Goal: Task Accomplishment & Management: Complete application form

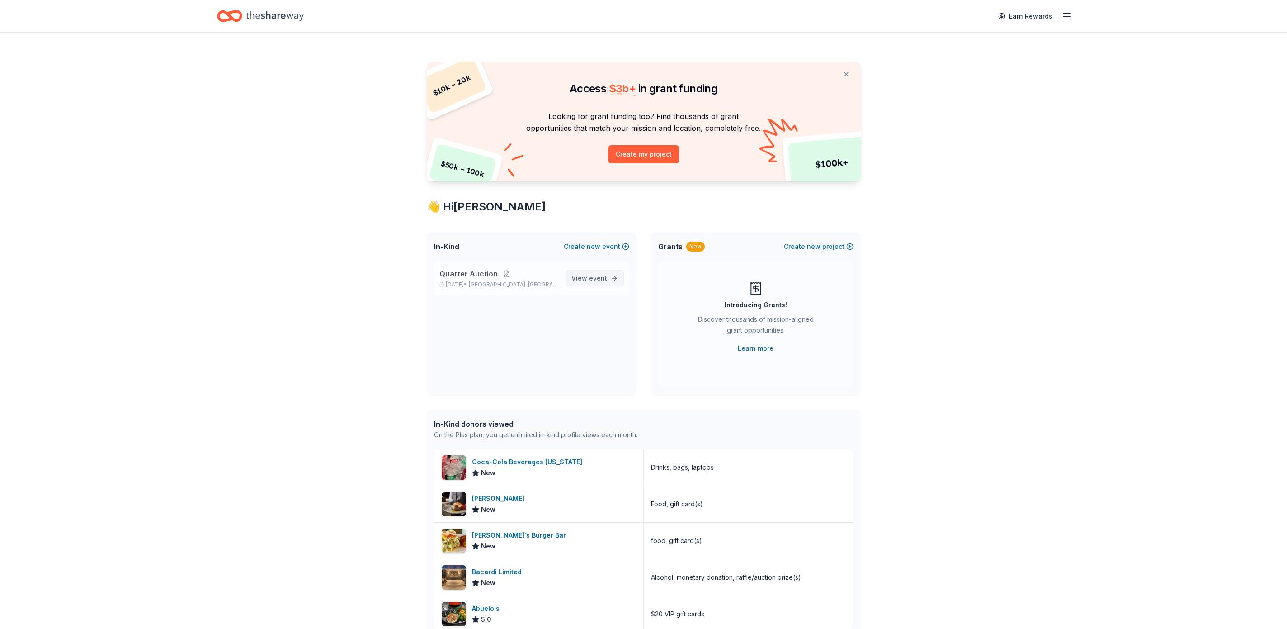
click at [594, 271] on link "View event" at bounding box center [595, 278] width 58 height 16
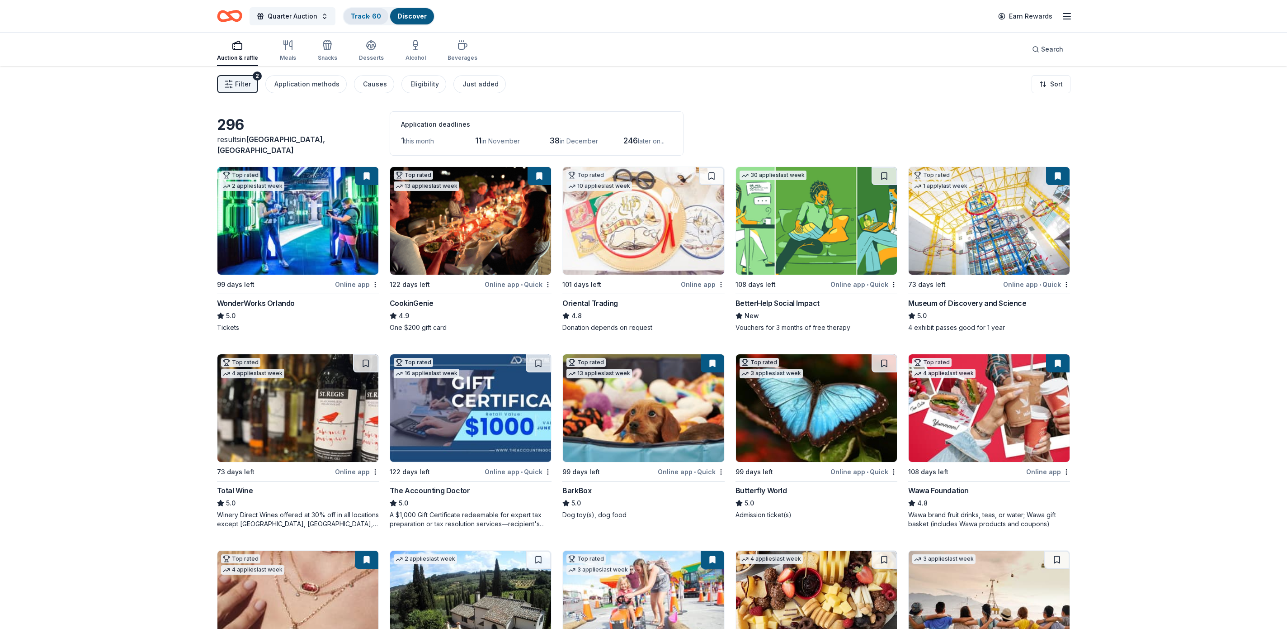
click at [363, 14] on link "Track · 60" at bounding box center [366, 16] width 30 height 8
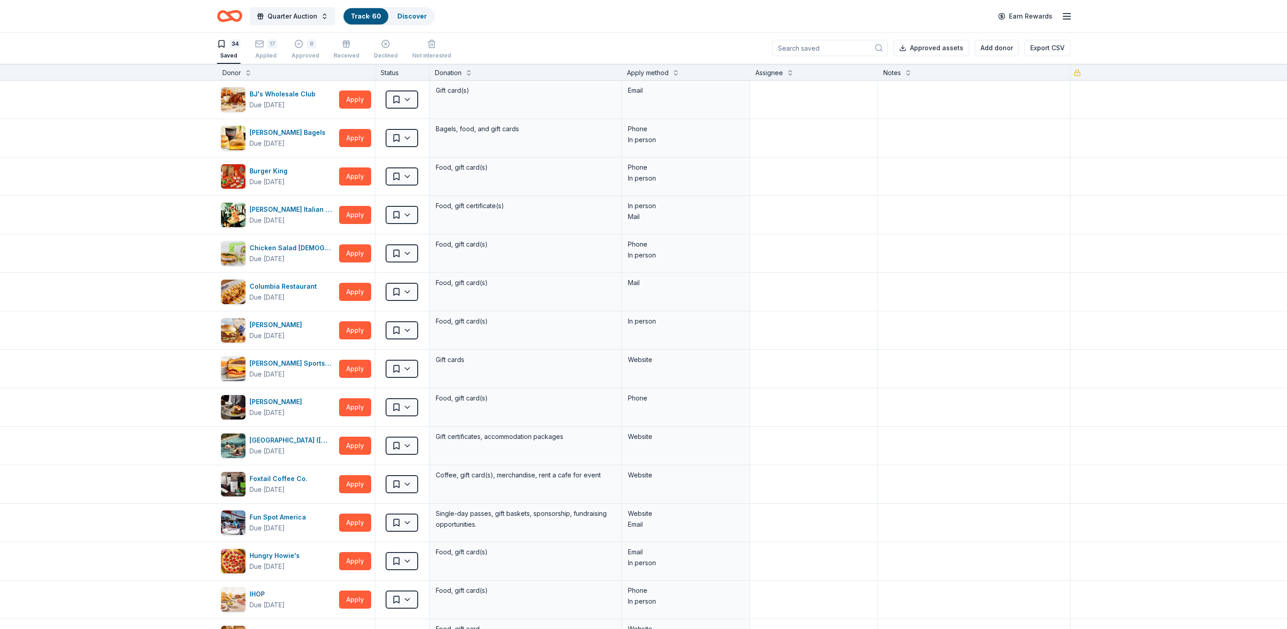
scroll to position [494, 0]
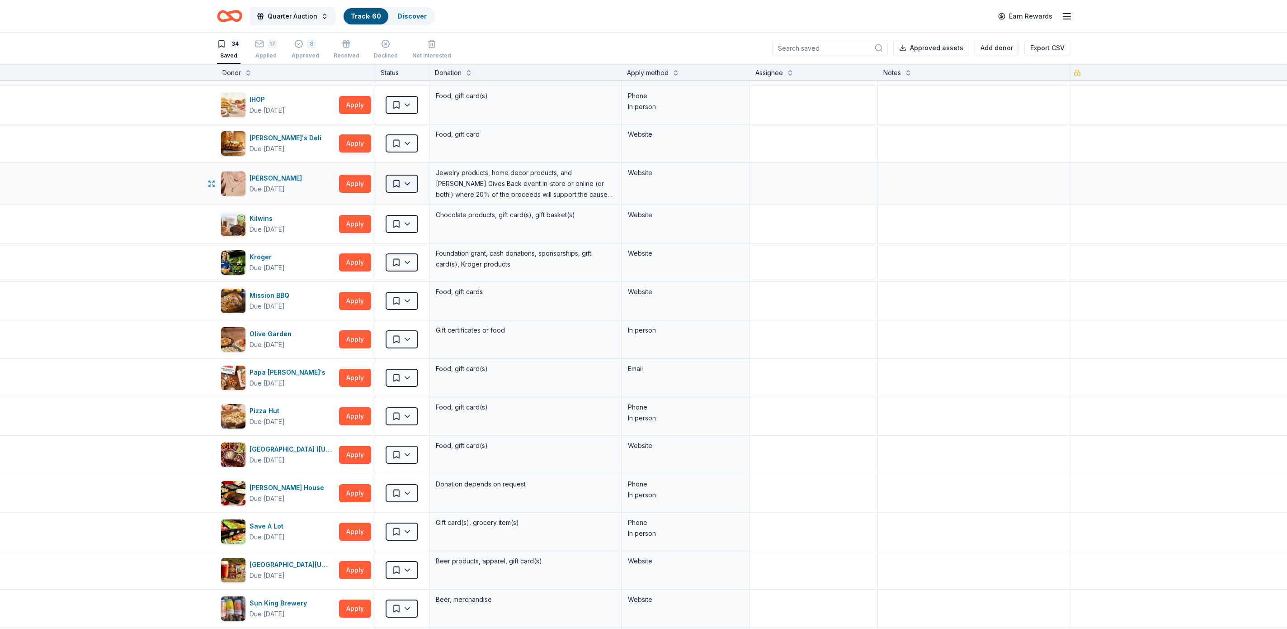
click at [410, 195] on body "Quarter Auction Track · 60 Discover Earn Rewards 34 Saved 17 Applied 8 Approved…" at bounding box center [643, 314] width 1287 height 629
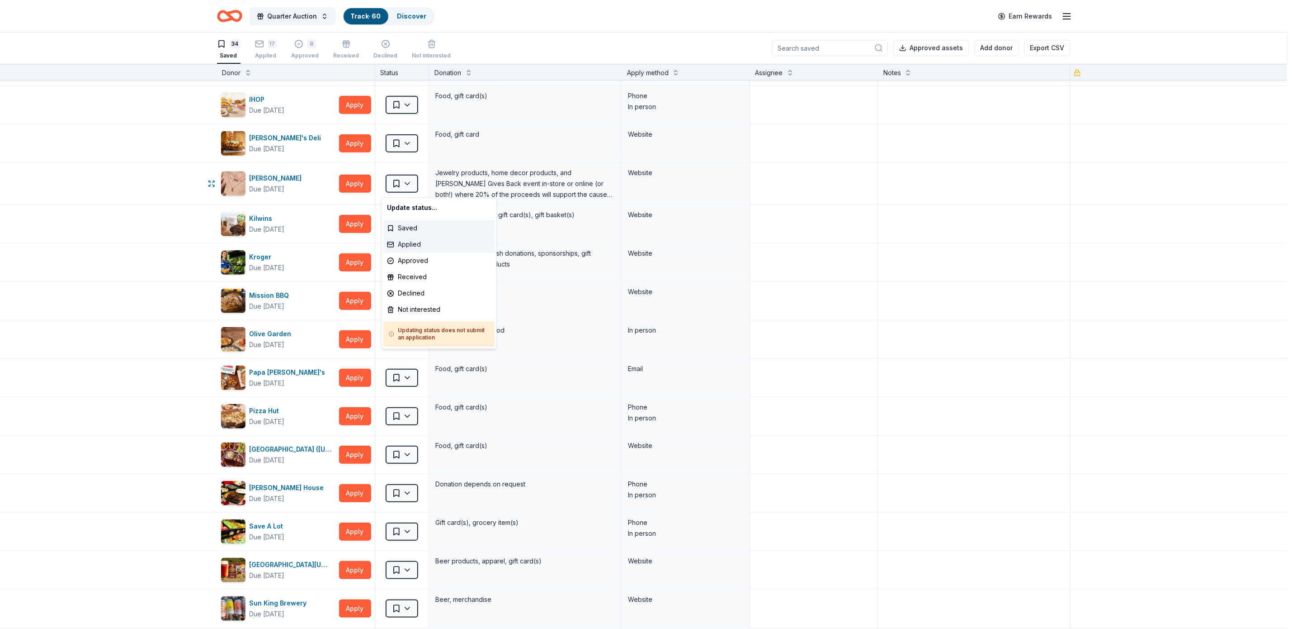
click at [416, 241] on div "Applied" at bounding box center [438, 245] width 111 height 16
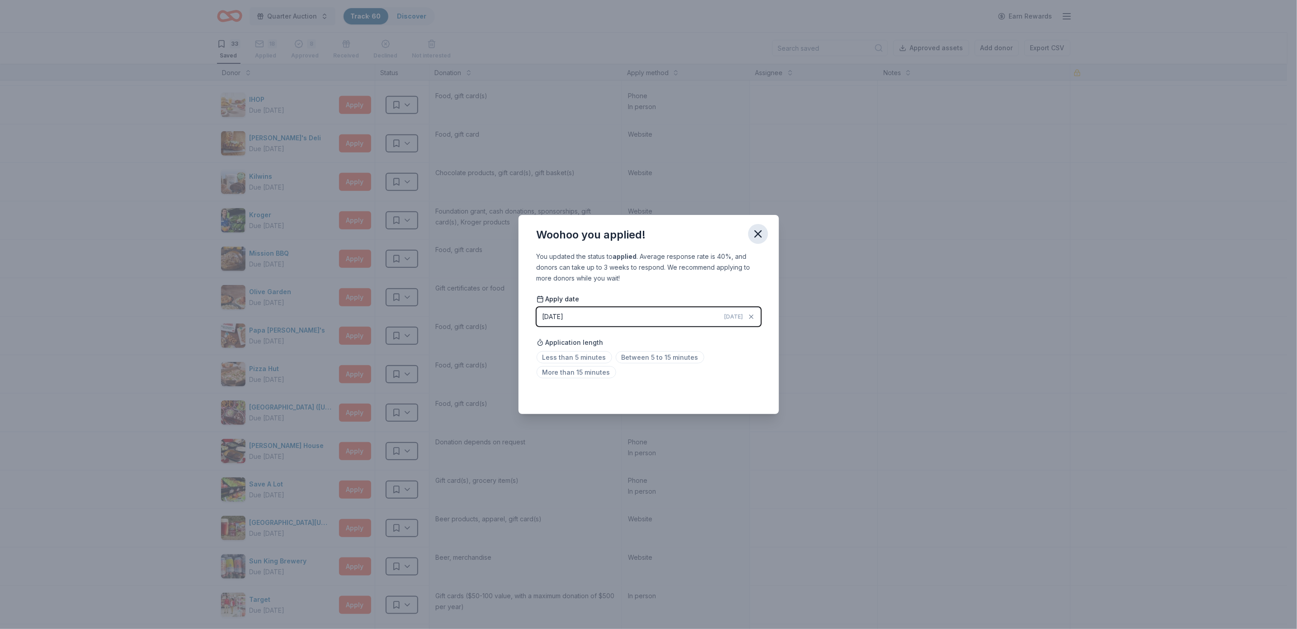
click at [758, 231] on icon "button" at bounding box center [758, 233] width 13 height 13
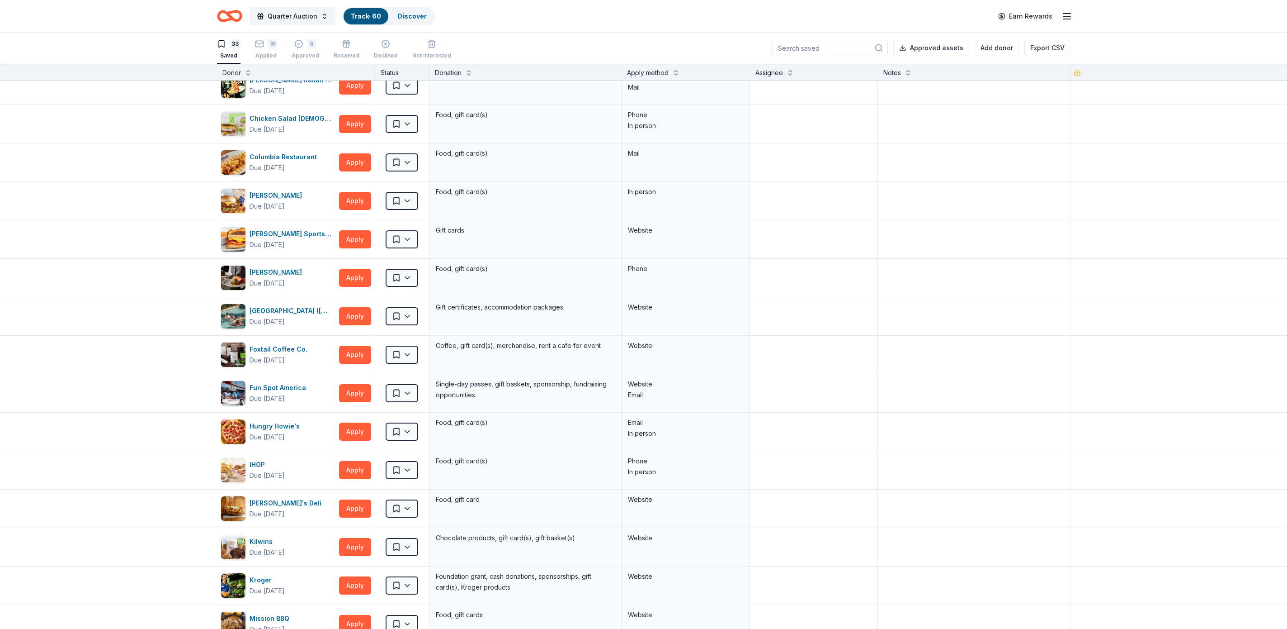
scroll to position [0, 0]
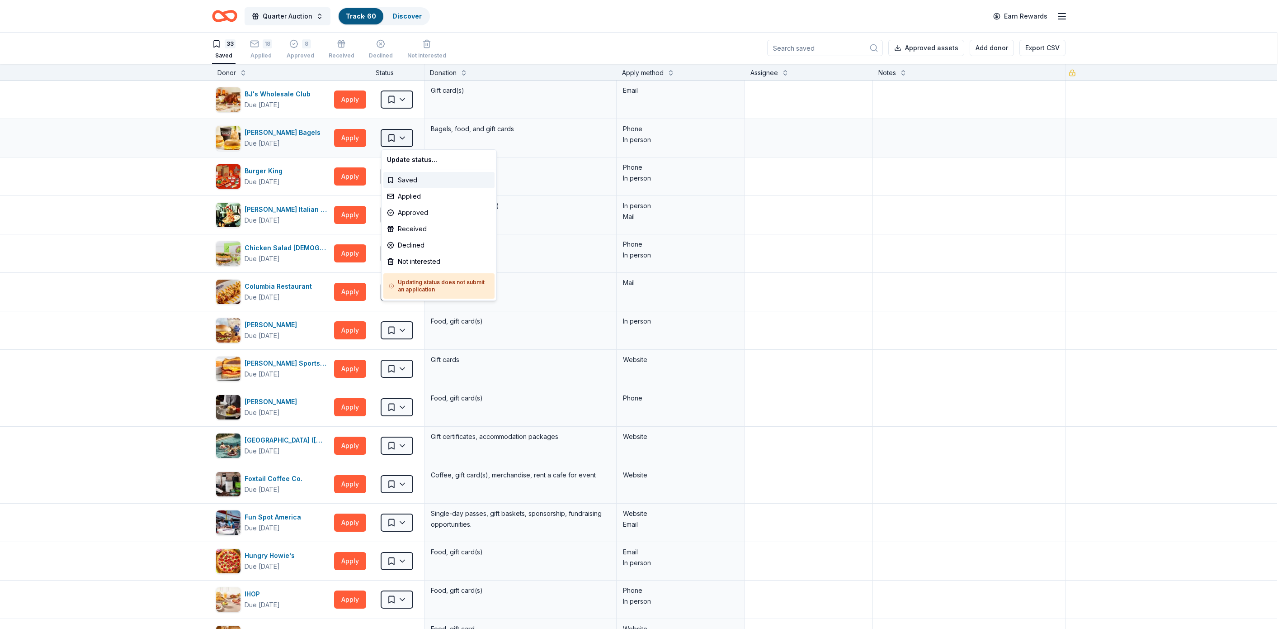
click at [401, 131] on html "Quarter Auction Track · 60 Discover Earn Rewards 33 Saved 18 Applied 8 Approved…" at bounding box center [643, 314] width 1287 height 629
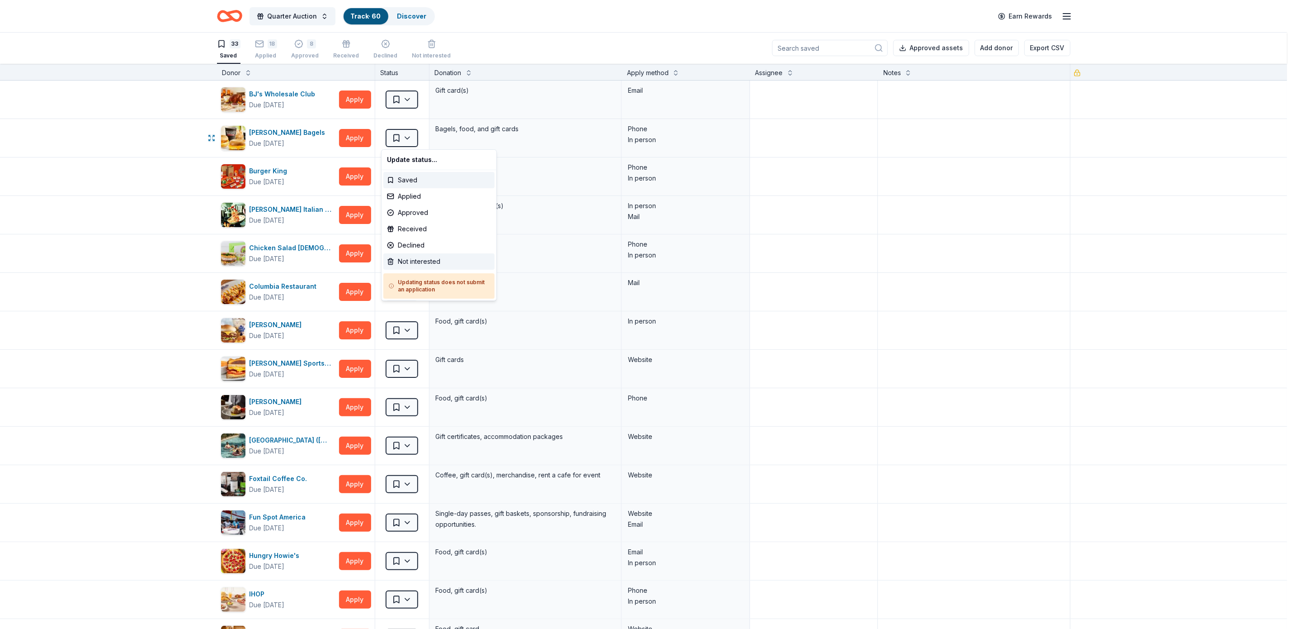
click at [438, 262] on div "Not interested" at bounding box center [438, 261] width 111 height 16
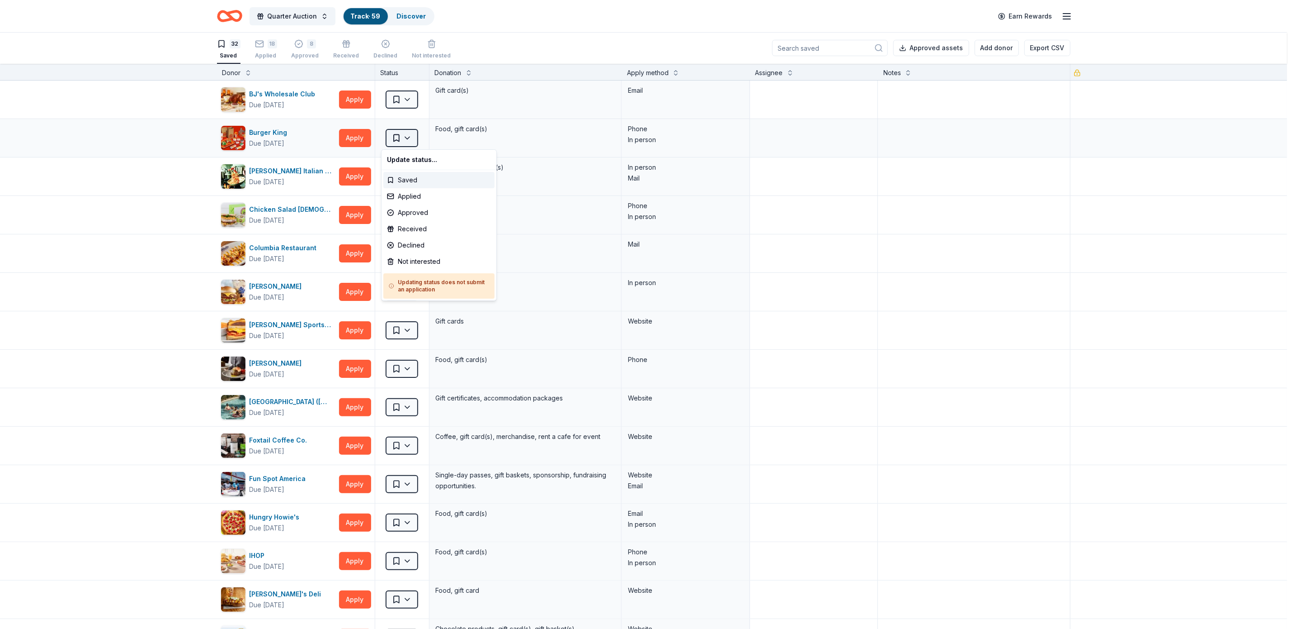
click at [403, 136] on html "Quarter Auction Track · 59 Discover Earn Rewards 32 Saved 18 Applied 8 Approved…" at bounding box center [648, 314] width 1297 height 629
click at [426, 258] on div "Not interested" at bounding box center [438, 261] width 111 height 16
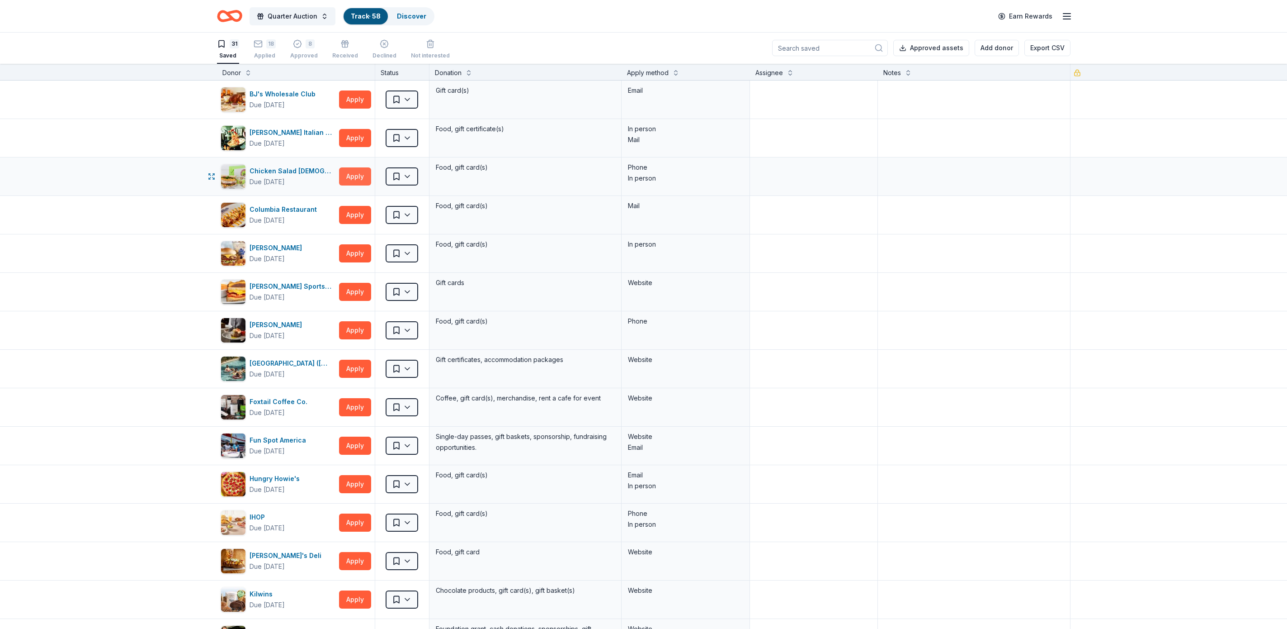
click at [345, 171] on button "Apply" at bounding box center [355, 176] width 32 height 18
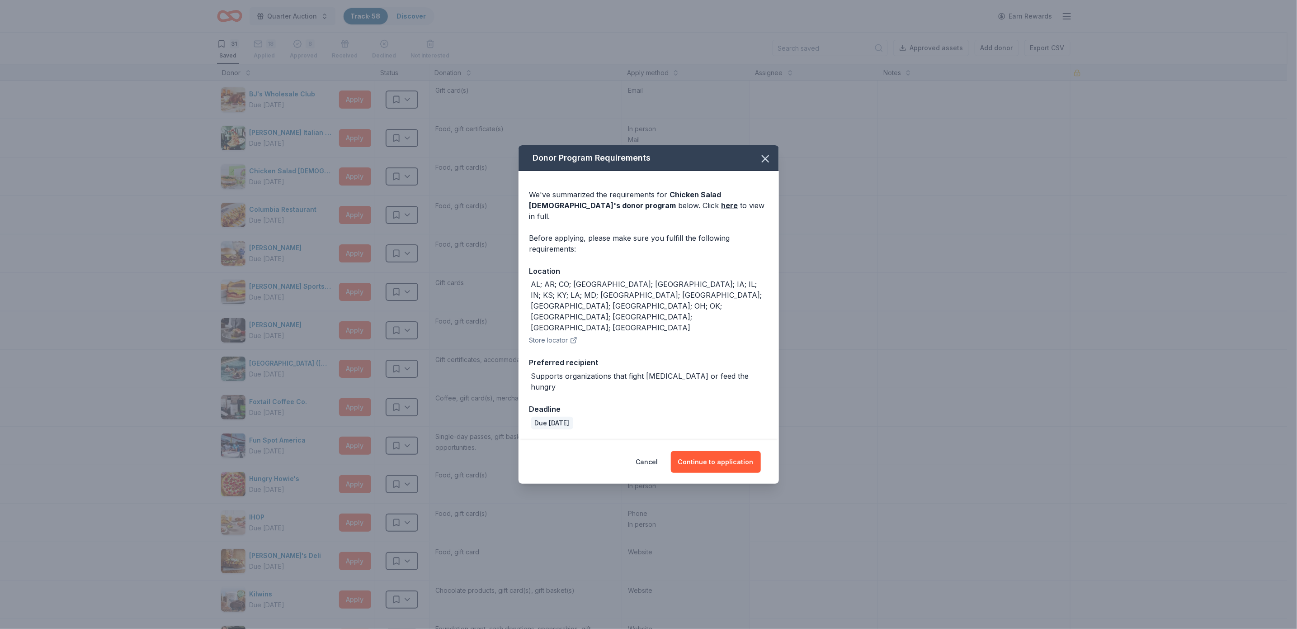
click at [782, 151] on div "Donor Program Requirements We've summarized the requirements for Chicken Salad …" at bounding box center [648, 314] width 1297 height 629
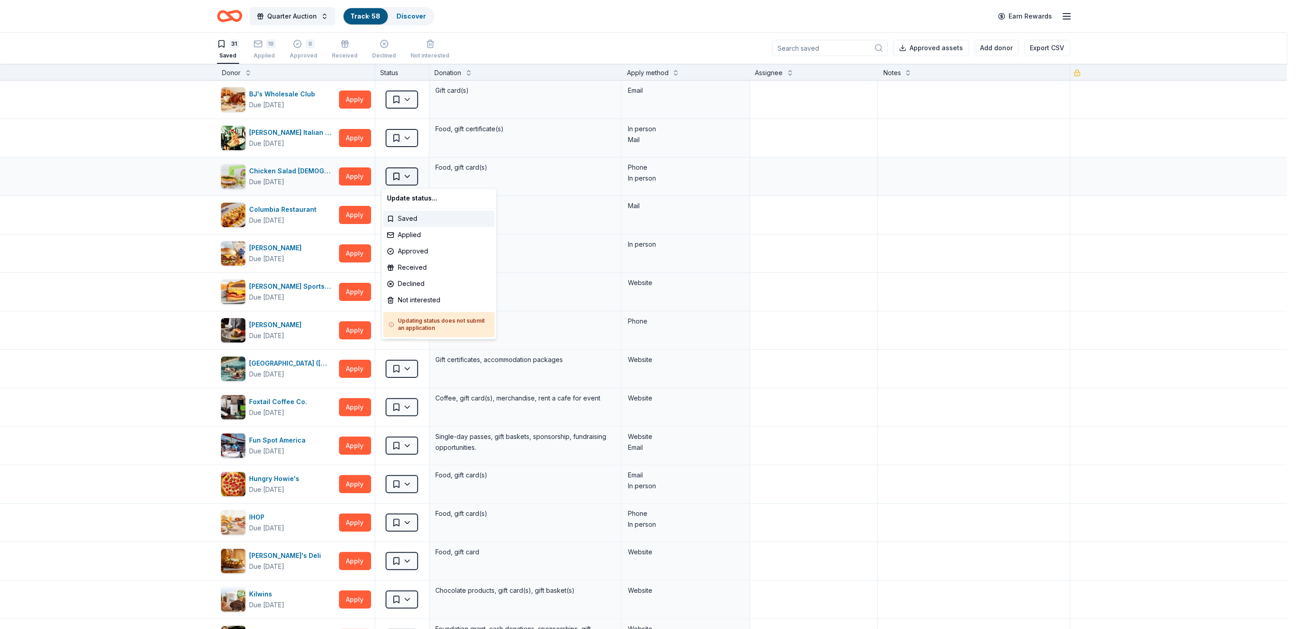
click at [409, 171] on html "Quarter Auction Track · 58 Discover Earn Rewards 31 Saved 18 Applied 8 Approved…" at bounding box center [648, 314] width 1297 height 629
click at [418, 296] on div "Not interested" at bounding box center [438, 300] width 111 height 16
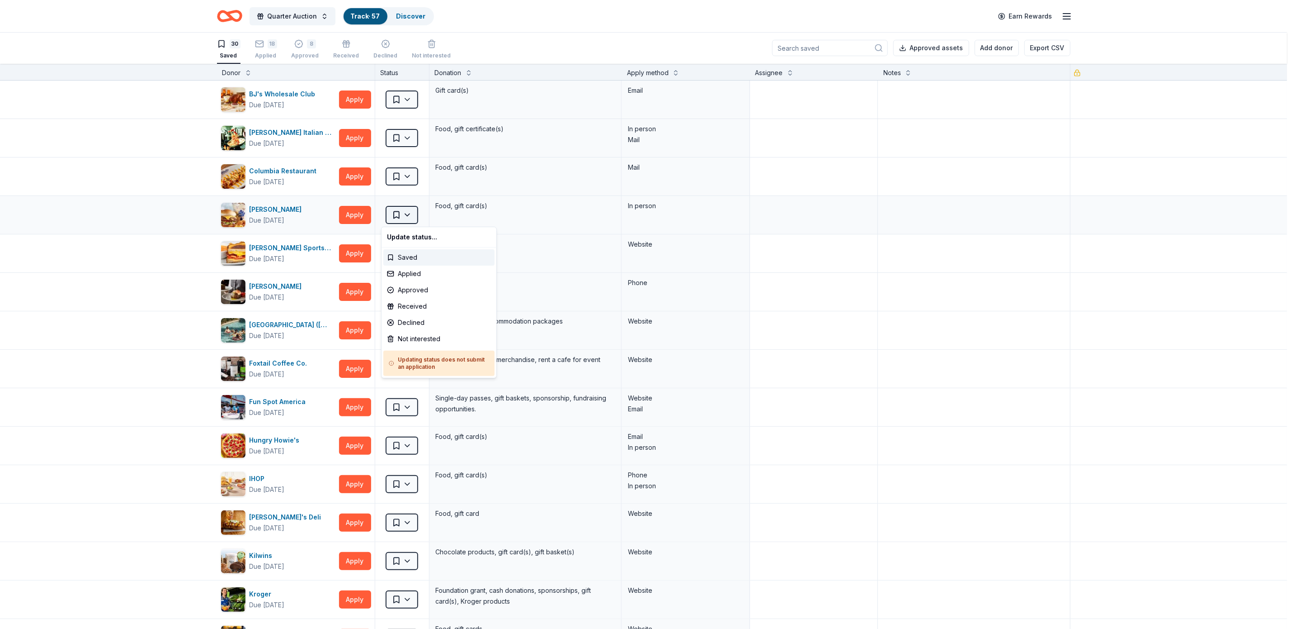
click at [399, 213] on html "Quarter Auction Track · 57 Discover Earn Rewards 30 Saved 18 Applied 8 Approved…" at bounding box center [648, 314] width 1297 height 629
click at [407, 334] on div "Not interested" at bounding box center [438, 339] width 111 height 16
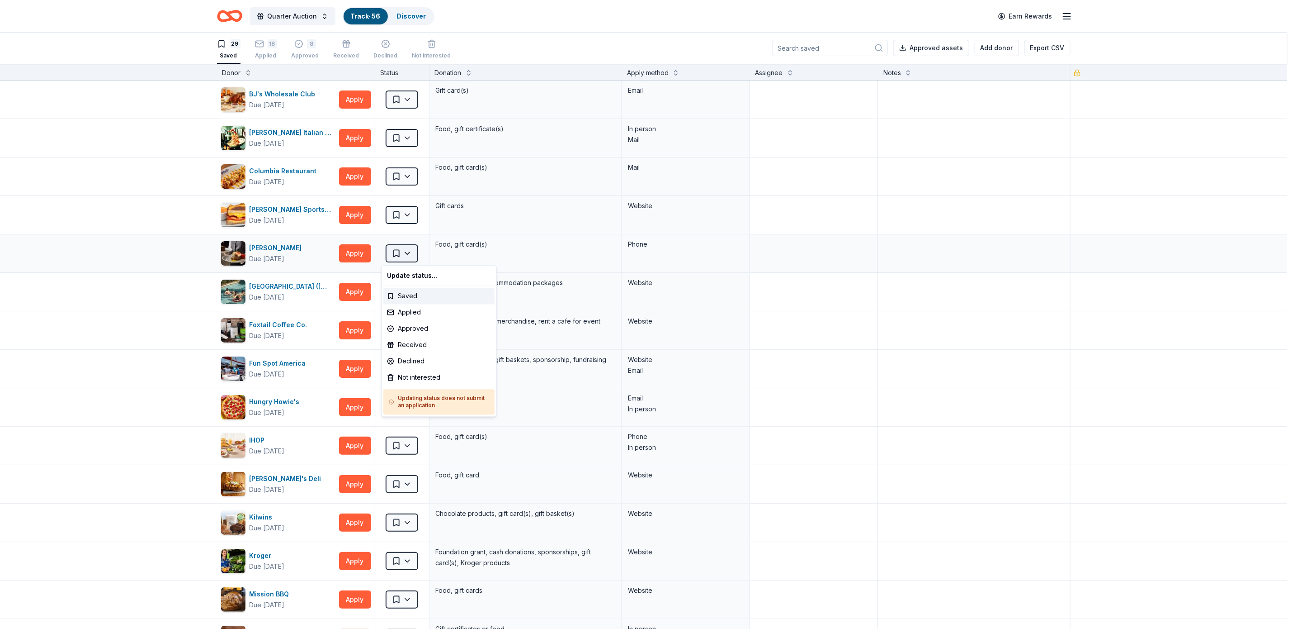
click at [403, 255] on html "Quarter Auction Track · 56 Discover Earn Rewards 29 Saved 18 Applied 8 Approved…" at bounding box center [648, 314] width 1297 height 629
click at [419, 374] on div "Not interested" at bounding box center [438, 377] width 111 height 16
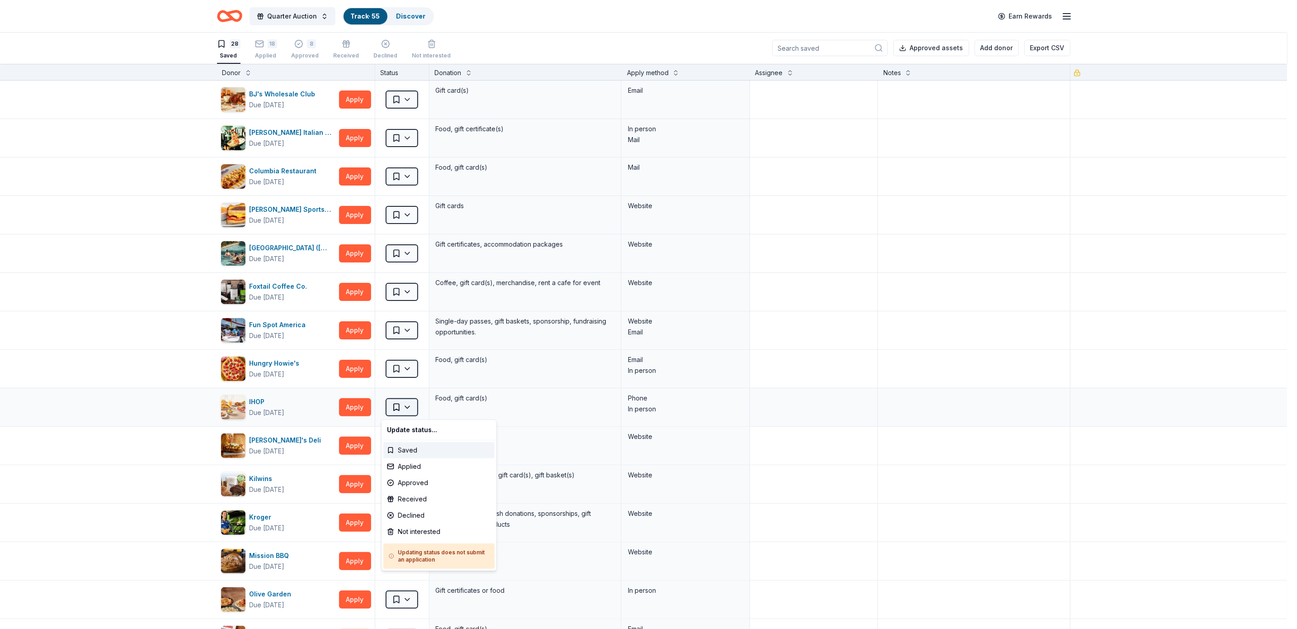
click at [408, 402] on html "Quarter Auction Track · 55 Discover Earn Rewards 28 Saved 18 Applied 8 Approved…" at bounding box center [648, 314] width 1297 height 629
click at [420, 528] on div "Not interested" at bounding box center [438, 531] width 111 height 16
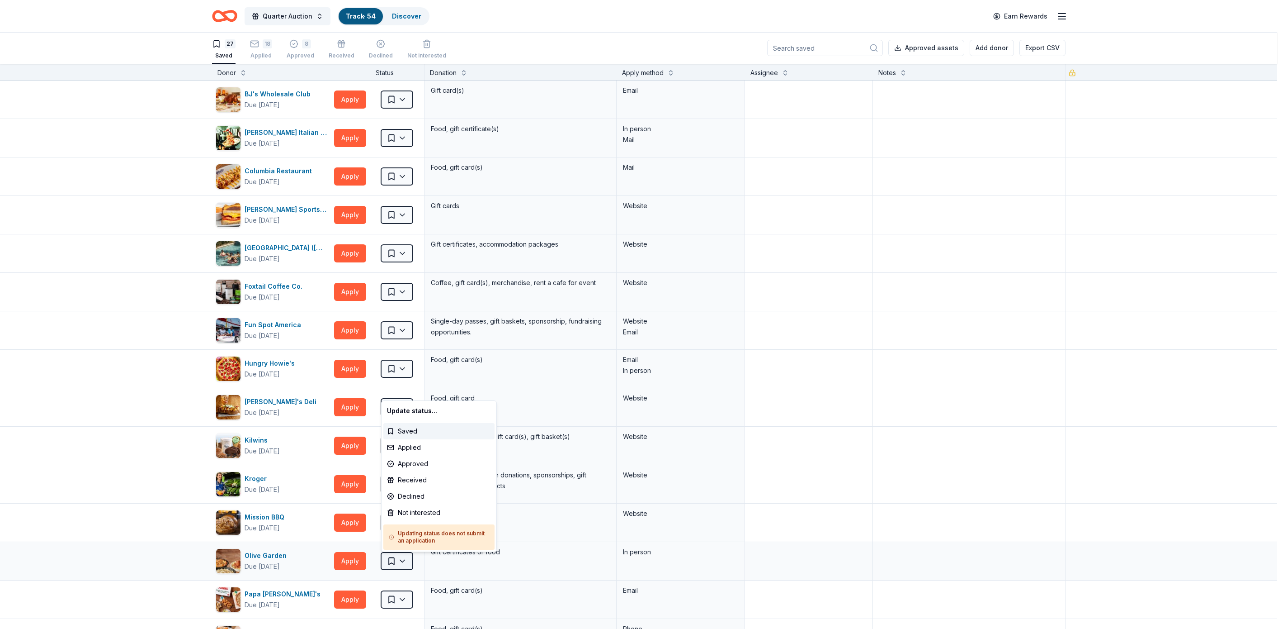
click at [399, 557] on html "Quarter Auction Track · 54 Discover Earn Rewards 27 Saved 18 Applied 8 Approved…" at bounding box center [643, 314] width 1287 height 629
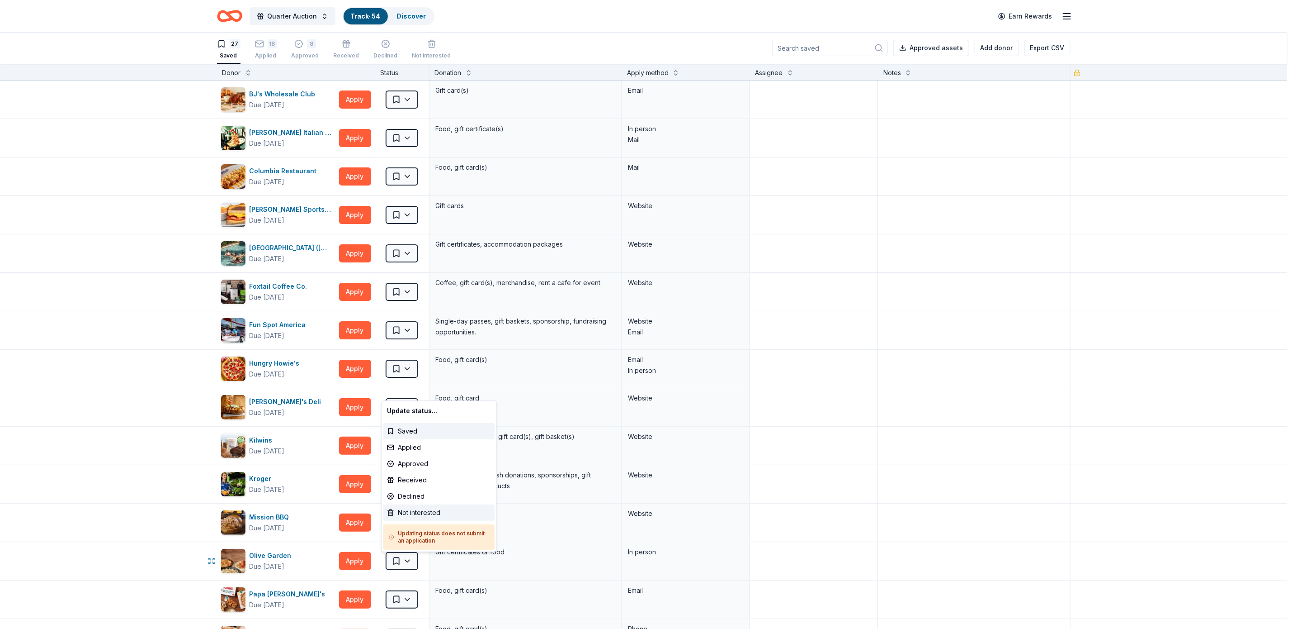
click at [435, 509] on div "Not interested" at bounding box center [438, 512] width 111 height 16
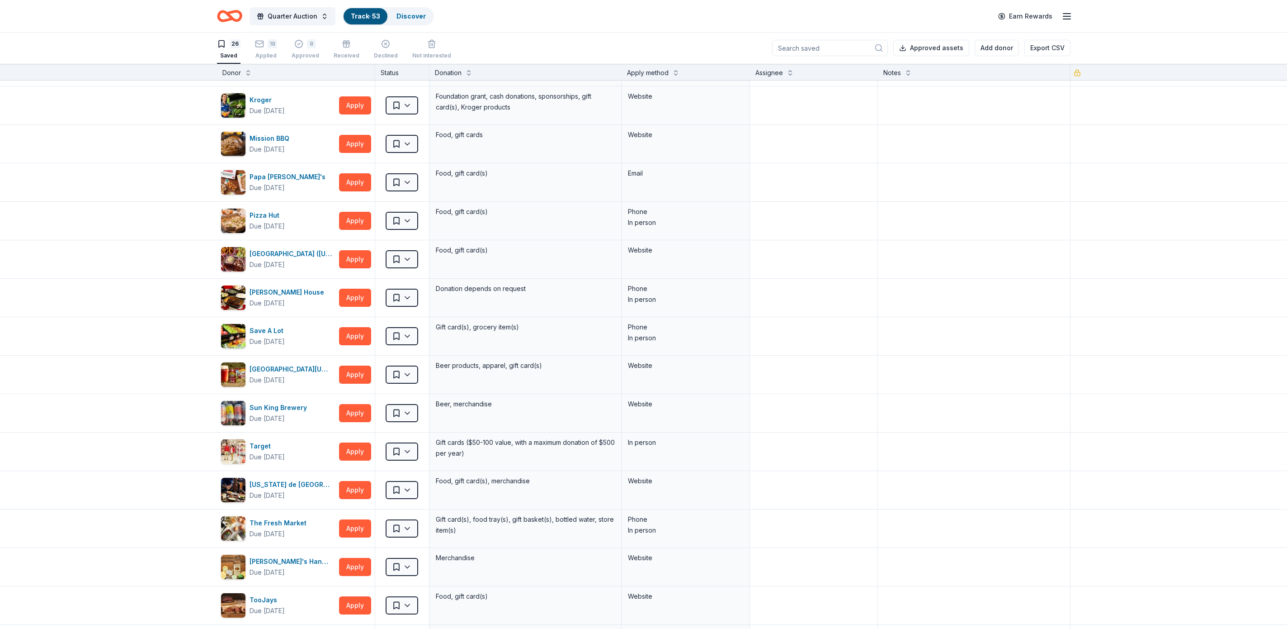
scroll to position [381, 0]
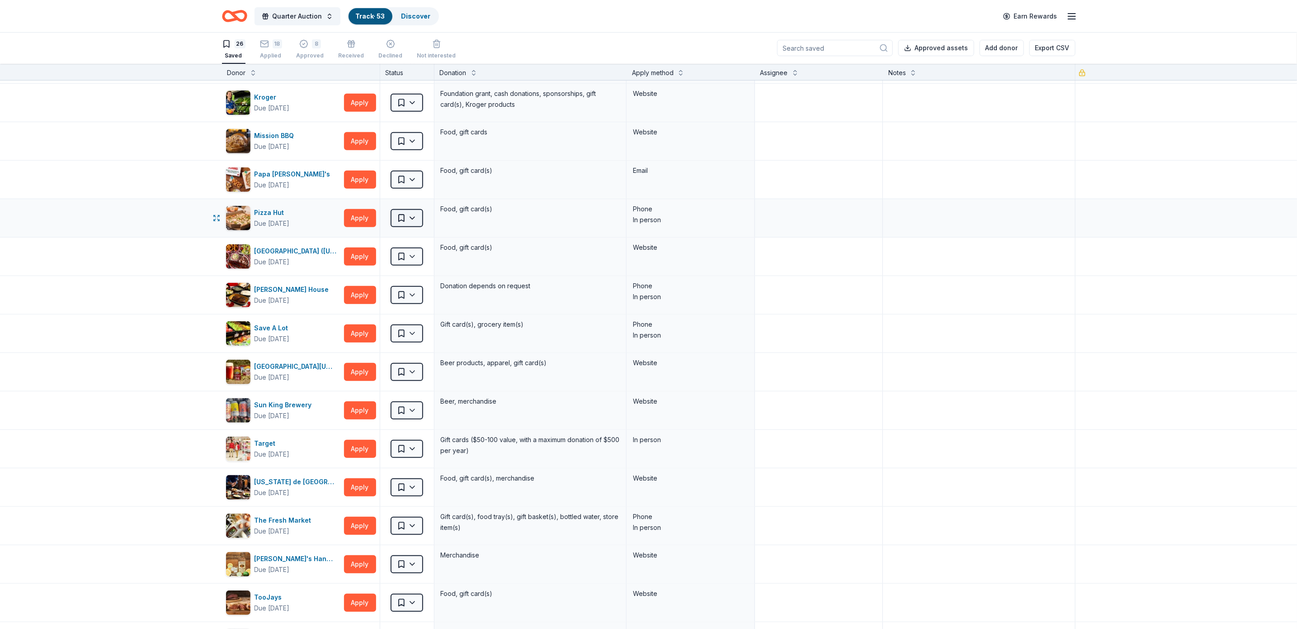
click at [403, 218] on html "Quarter Auction Track · 53 Discover Earn Rewards 26 Saved 18 Applied 8 Approved…" at bounding box center [648, 314] width 1297 height 629
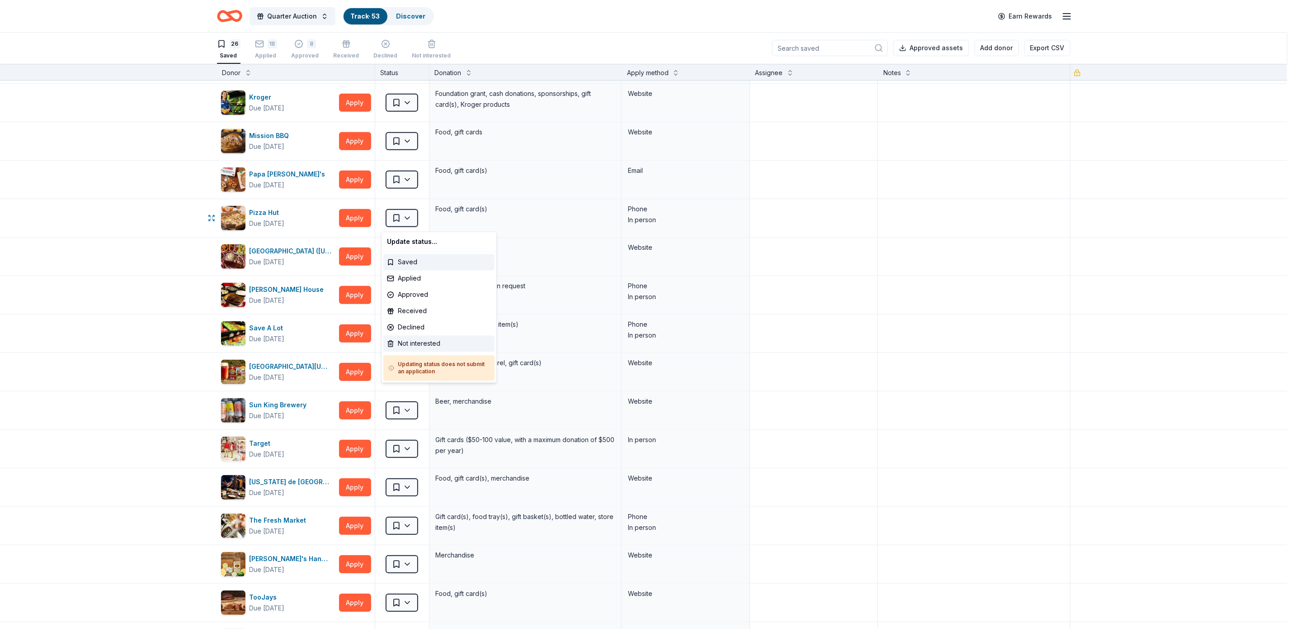
click at [412, 338] on div "Not interested" at bounding box center [438, 344] width 111 height 16
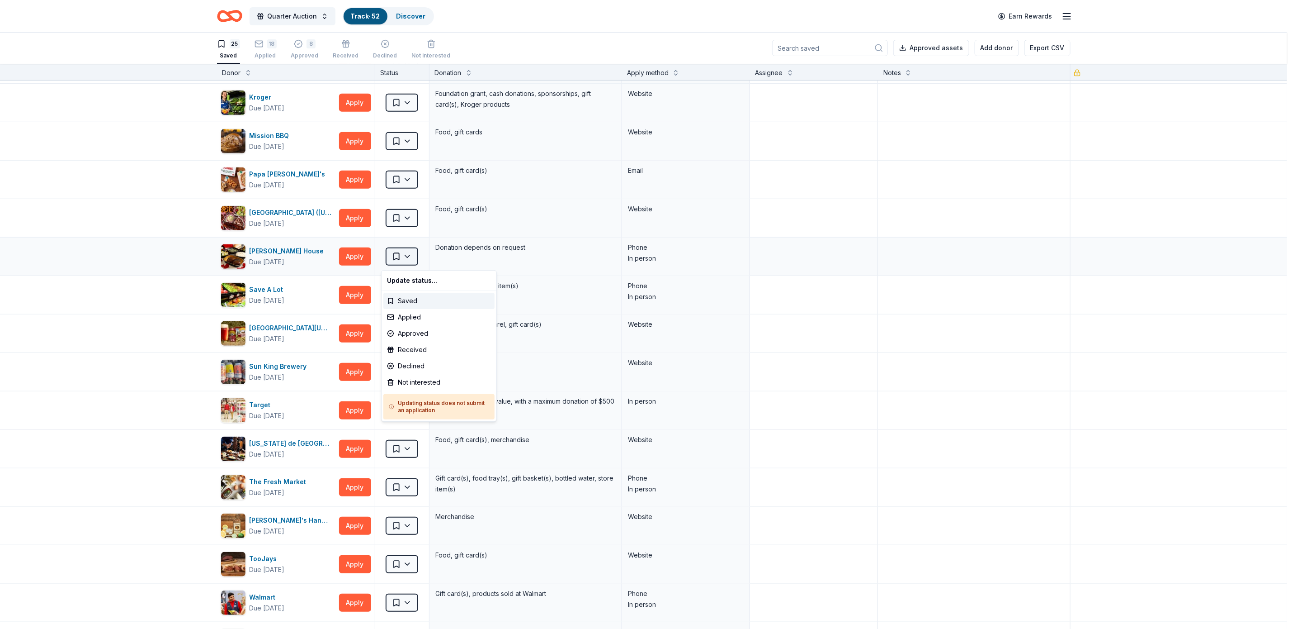
click at [402, 258] on html "Quarter Auction Track · 52 Discover Earn Rewards 25 Saved 18 Applied 8 Approved…" at bounding box center [648, 314] width 1297 height 629
click at [430, 378] on div "Not interested" at bounding box center [438, 382] width 111 height 16
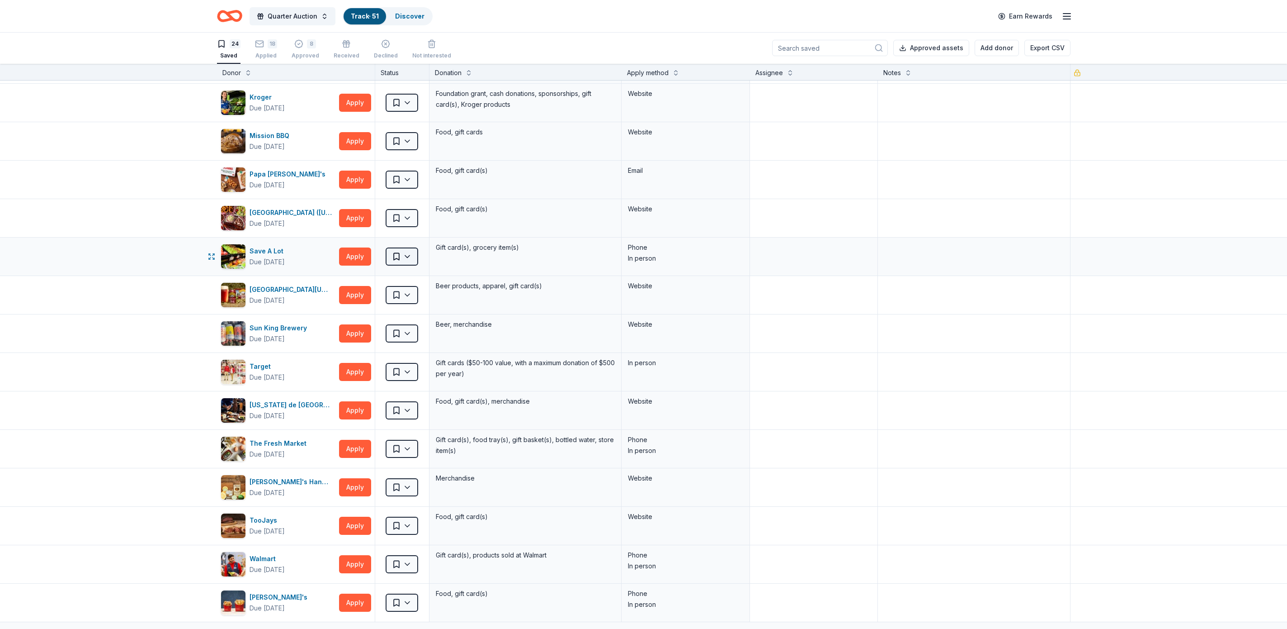
click at [399, 258] on html "Quarter Auction Track · 51 Discover Earn Rewards 24 Saved 18 Applied 8 Approved…" at bounding box center [643, 314] width 1287 height 629
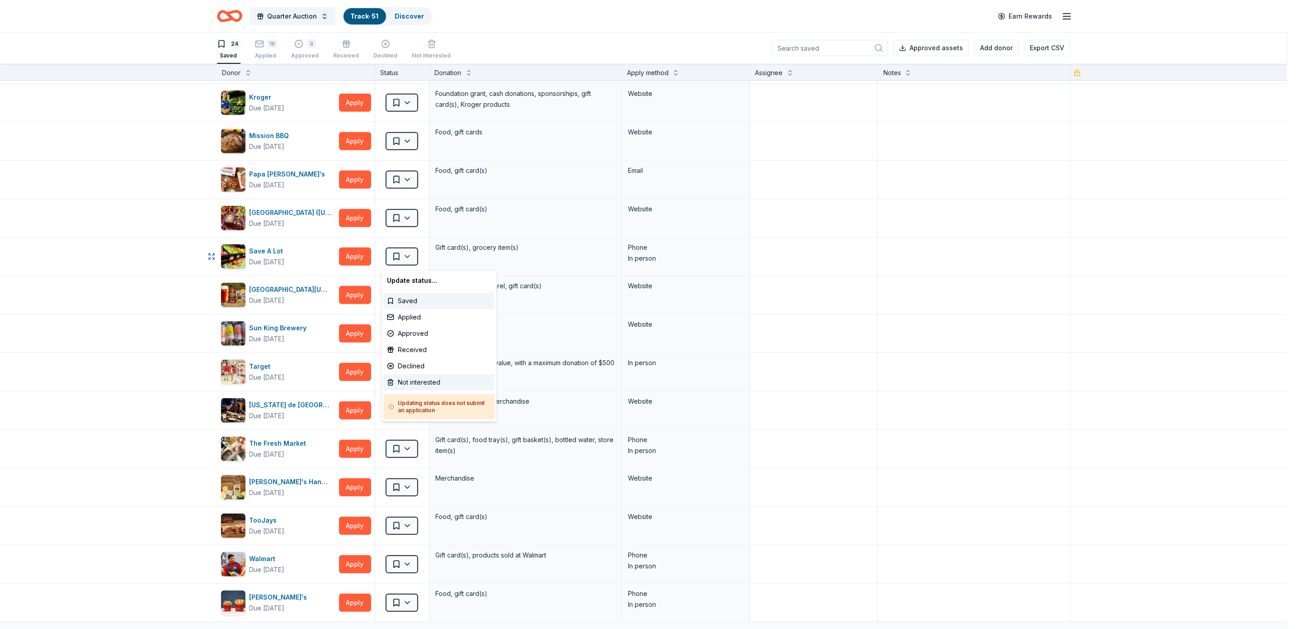
click at [422, 377] on div "Not interested" at bounding box center [438, 382] width 111 height 16
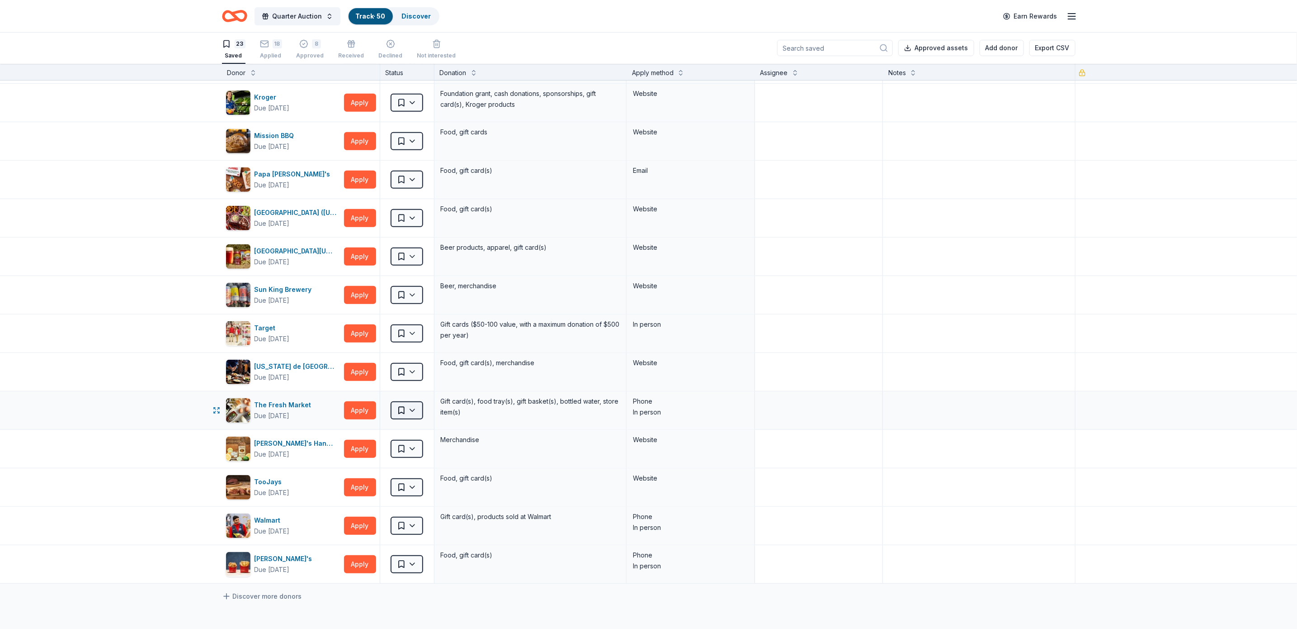
click at [399, 412] on html "Quarter Auction Track · 50 Discover Earn Rewards 23 Saved 18 Applied 8 Approved…" at bounding box center [648, 314] width 1297 height 629
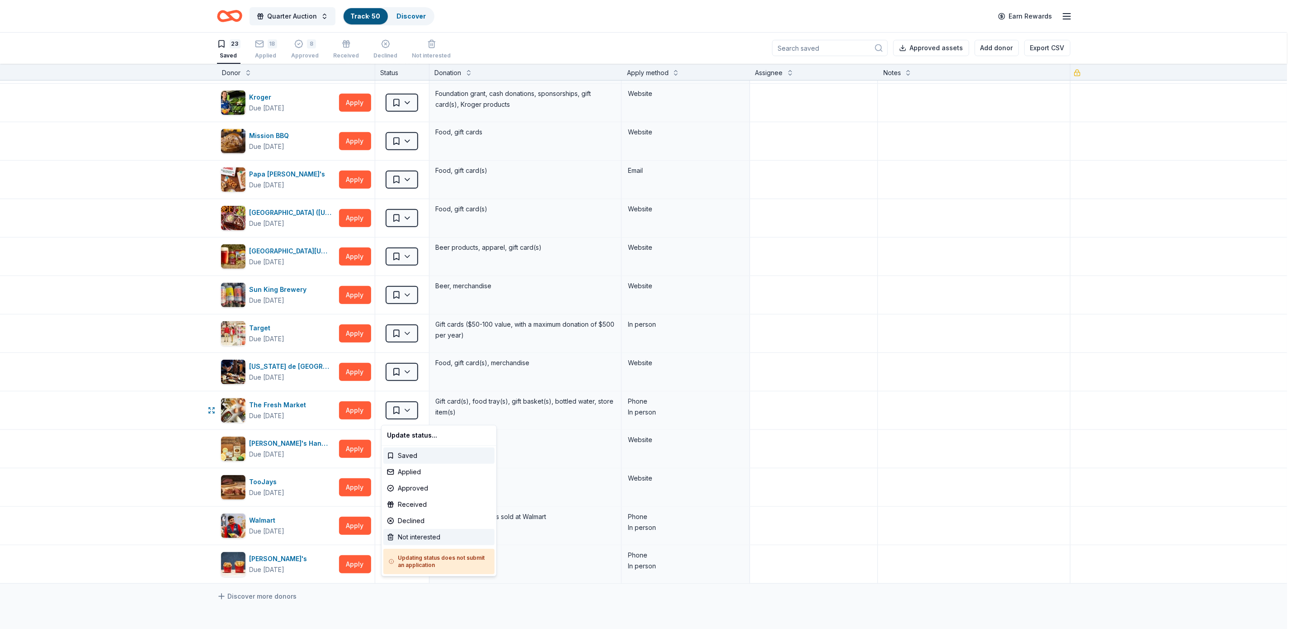
click at [420, 530] on div "Not interested" at bounding box center [438, 537] width 111 height 16
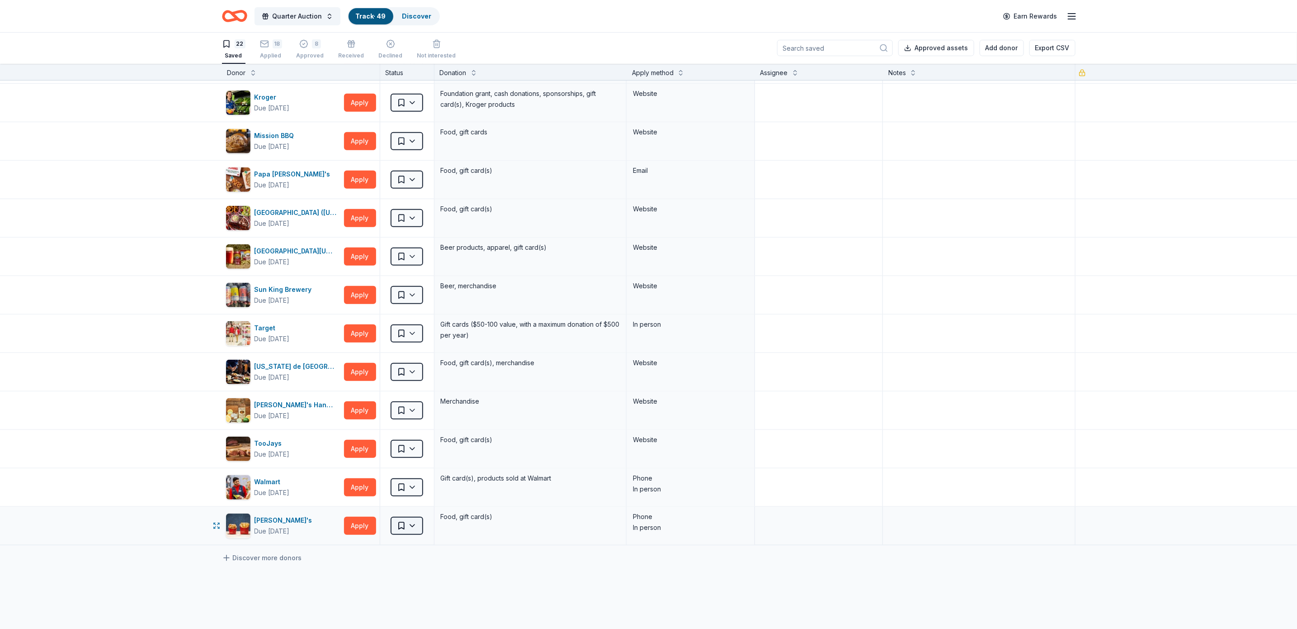
click at [402, 532] on html "Quarter Auction Track · 49 Discover Earn Rewards 22 Saved 18 Applied 8 Approved…" at bounding box center [648, 314] width 1297 height 629
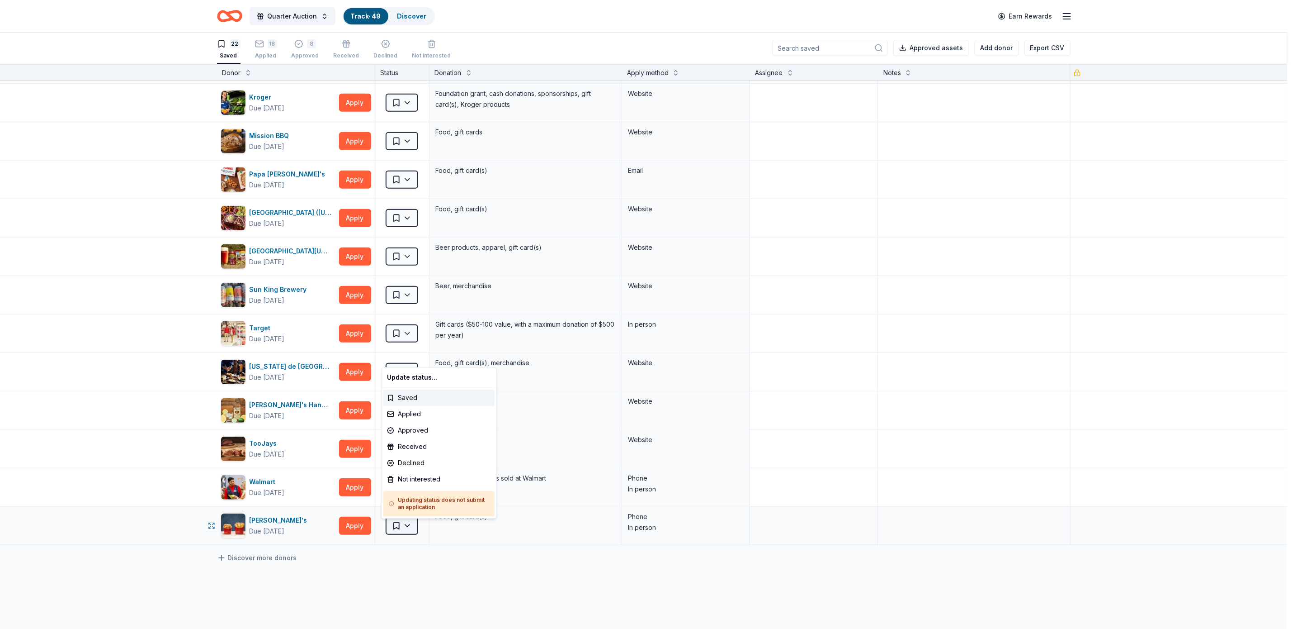
click at [403, 526] on html "Quarter Auction Track · 49 Discover Earn Rewards 22 Saved 18 Applied 8 Approved…" at bounding box center [648, 314] width 1297 height 629
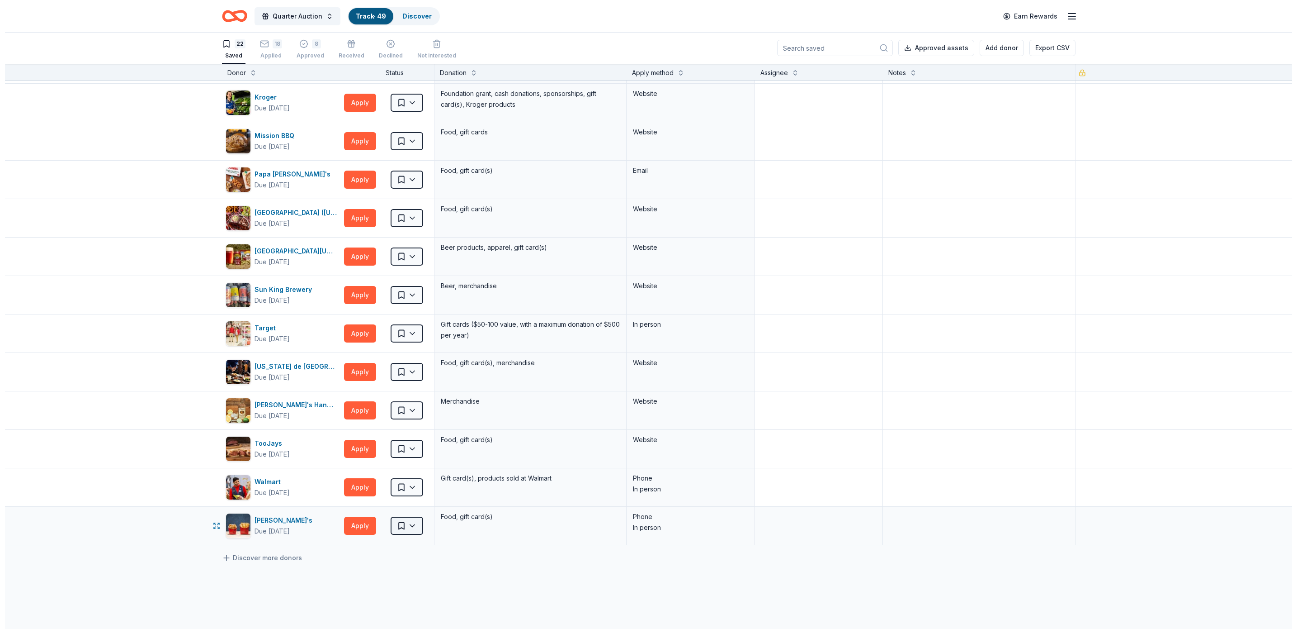
click at [403, 528] on html "Quarter Auction Track · 49 Discover Earn Rewards 22 Saved 18 Applied 8 Approved…" at bounding box center [643, 314] width 1287 height 629
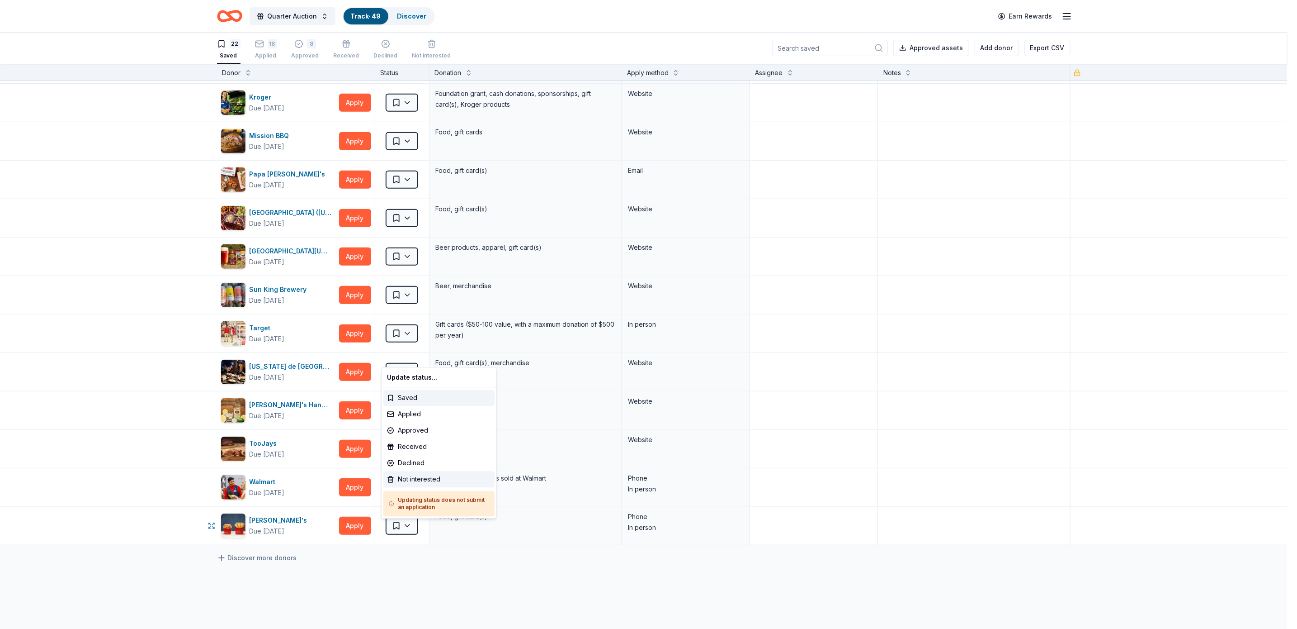
click at [427, 474] on div "Not interested" at bounding box center [438, 479] width 111 height 16
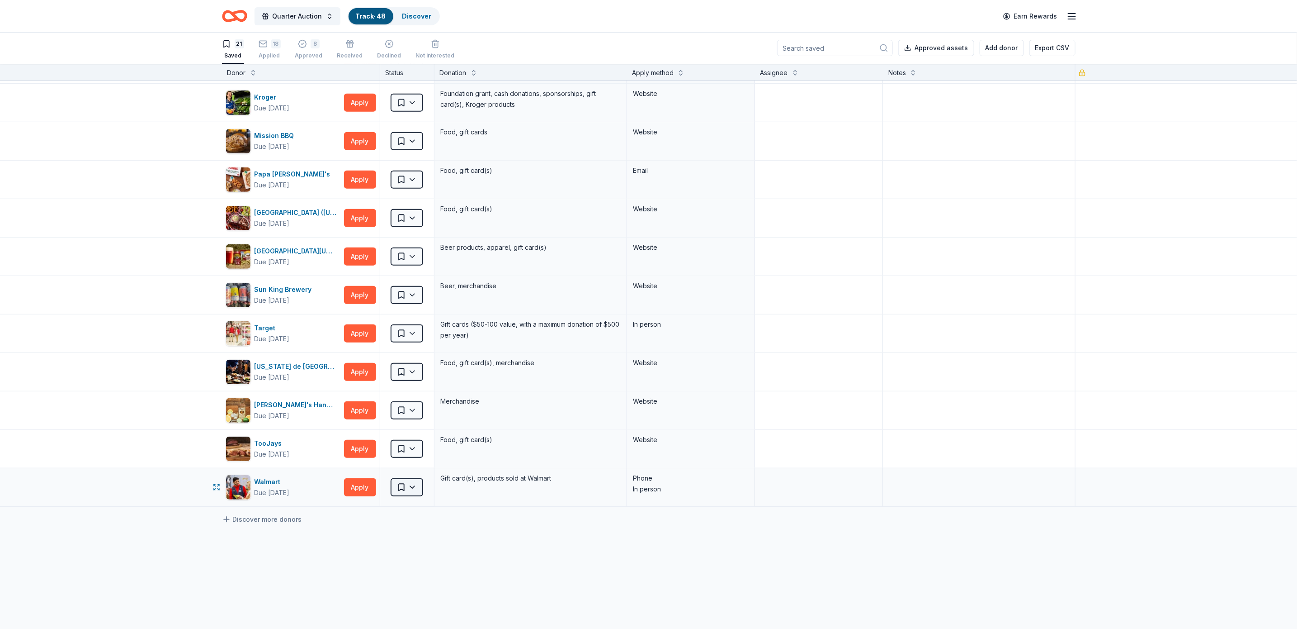
click at [399, 493] on html "Quarter Auction Track · 48 Discover Earn Rewards 21 Saved 18 Applied 8 Approved…" at bounding box center [648, 314] width 1297 height 629
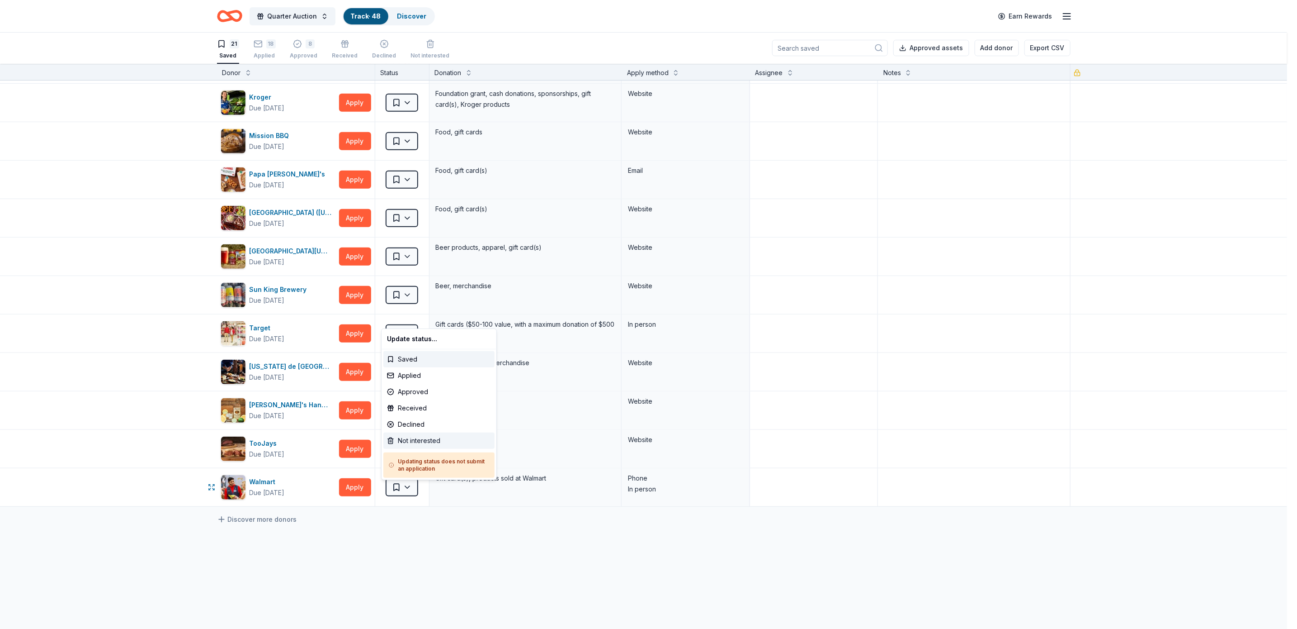
click at [437, 437] on div "Not interested" at bounding box center [438, 440] width 111 height 16
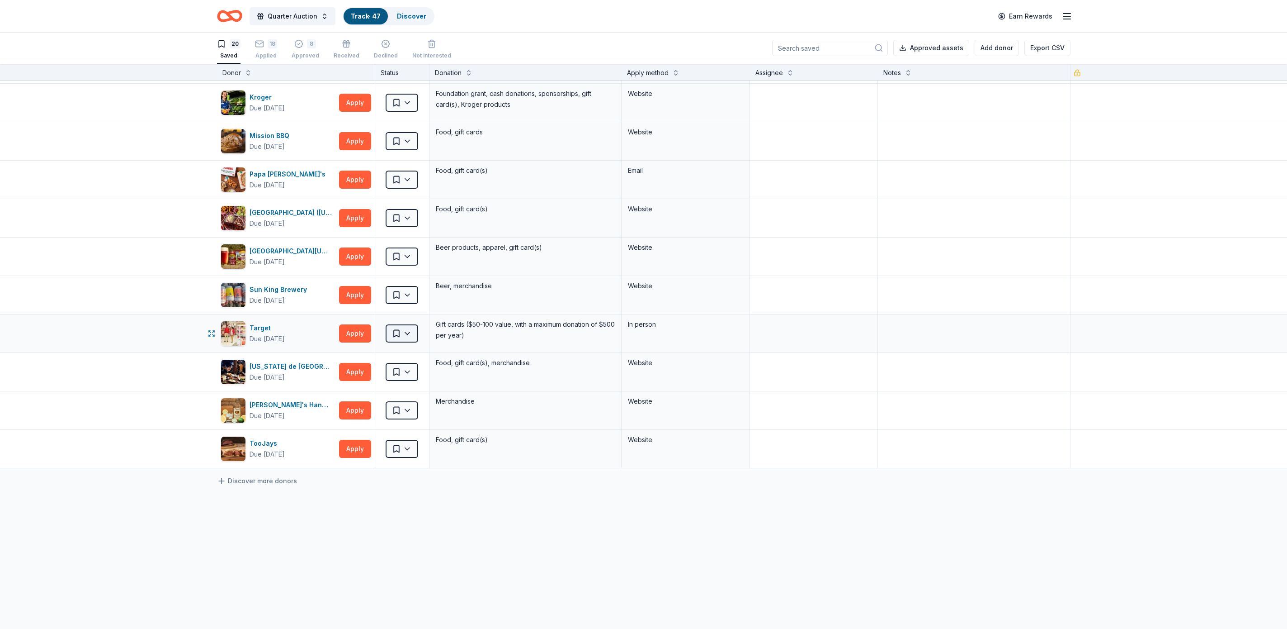
click at [404, 334] on html "Quarter Auction Track · 47 Discover Earn Rewards 20 Saved 18 Applied 8 Approved…" at bounding box center [643, 314] width 1287 height 629
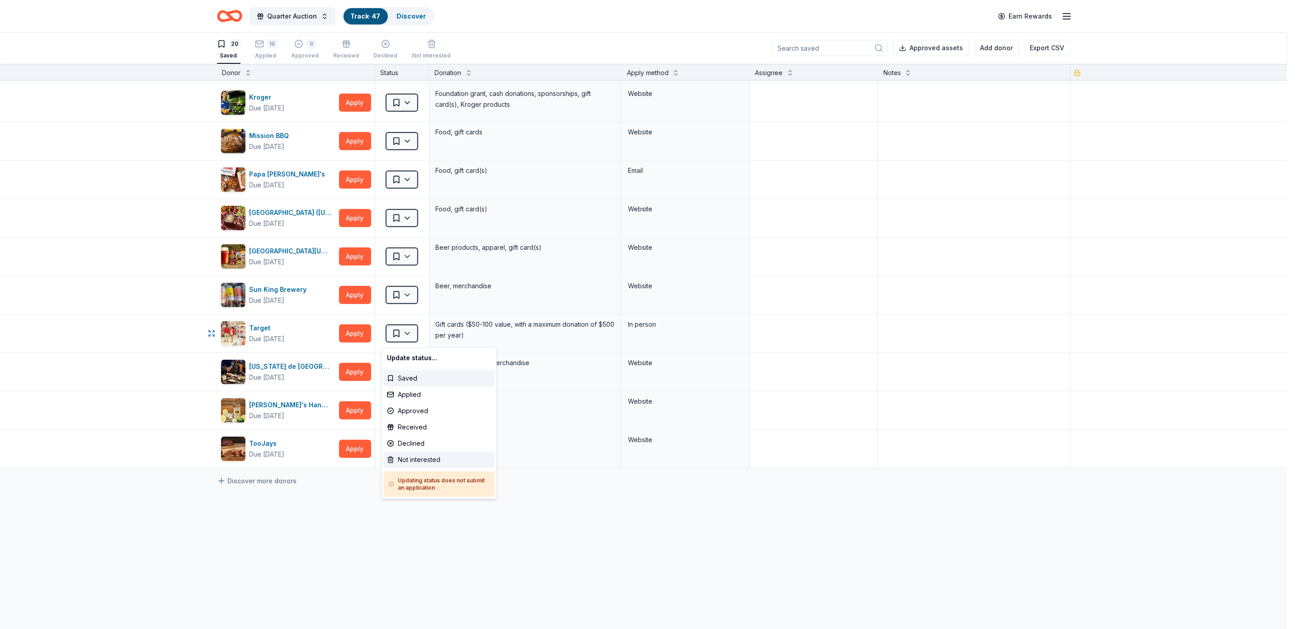
click at [418, 456] on div "Not interested" at bounding box center [438, 459] width 111 height 16
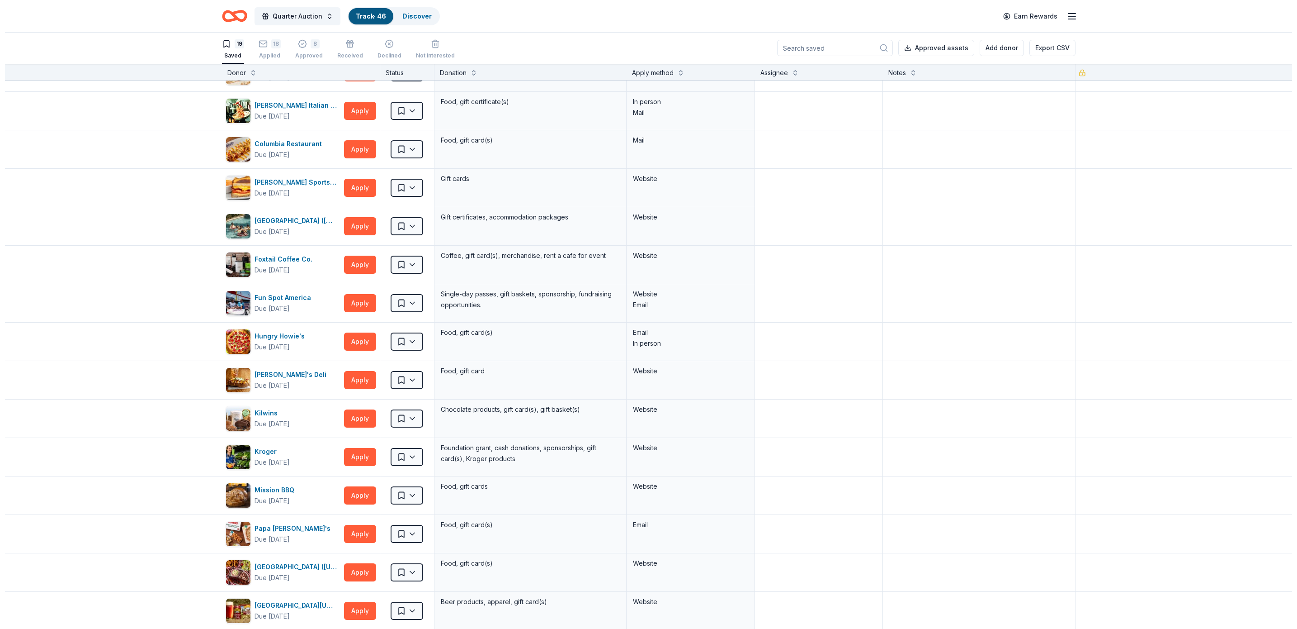
scroll to position [0, 0]
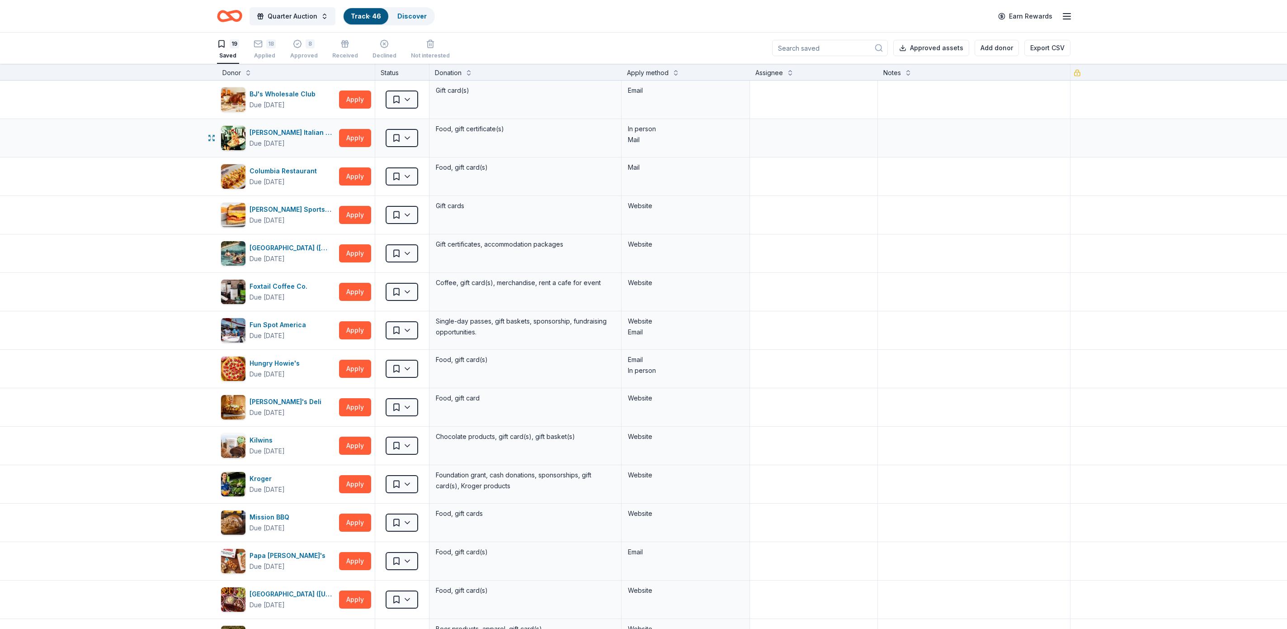
click at [629, 138] on div "Mail" at bounding box center [685, 139] width 115 height 11
click at [345, 136] on button "Apply" at bounding box center [355, 138] width 32 height 18
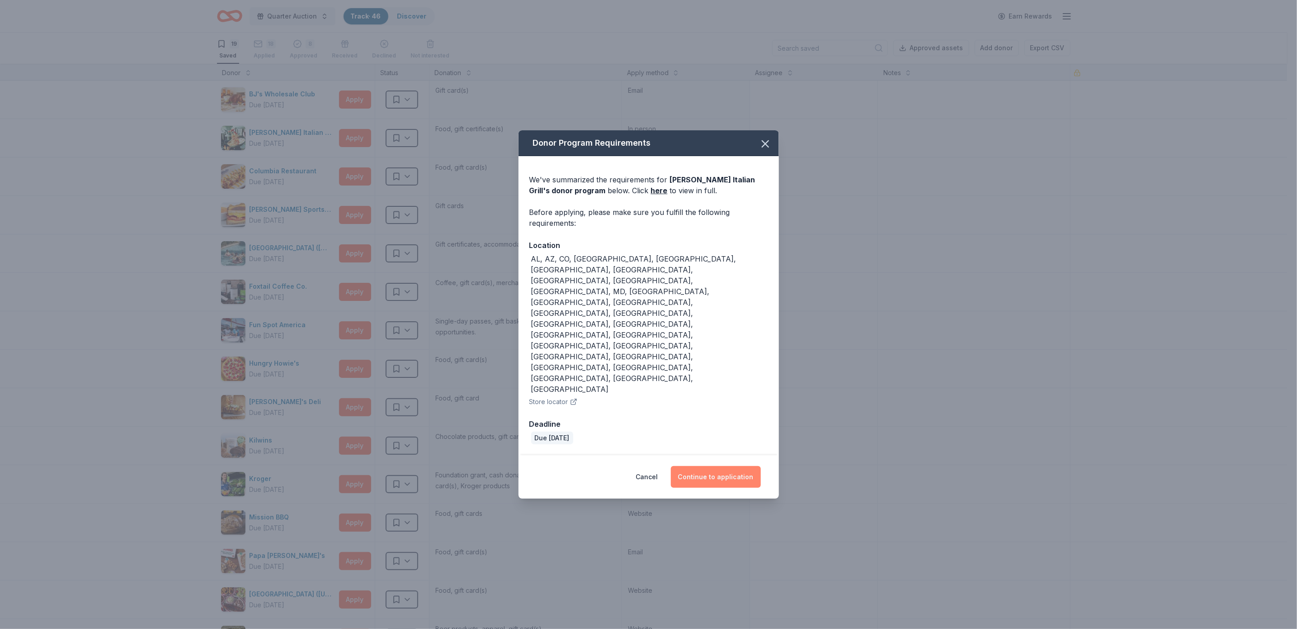
click at [731, 466] on button "Continue to application" at bounding box center [716, 477] width 90 height 22
